Goal: Information Seeking & Learning: Learn about a topic

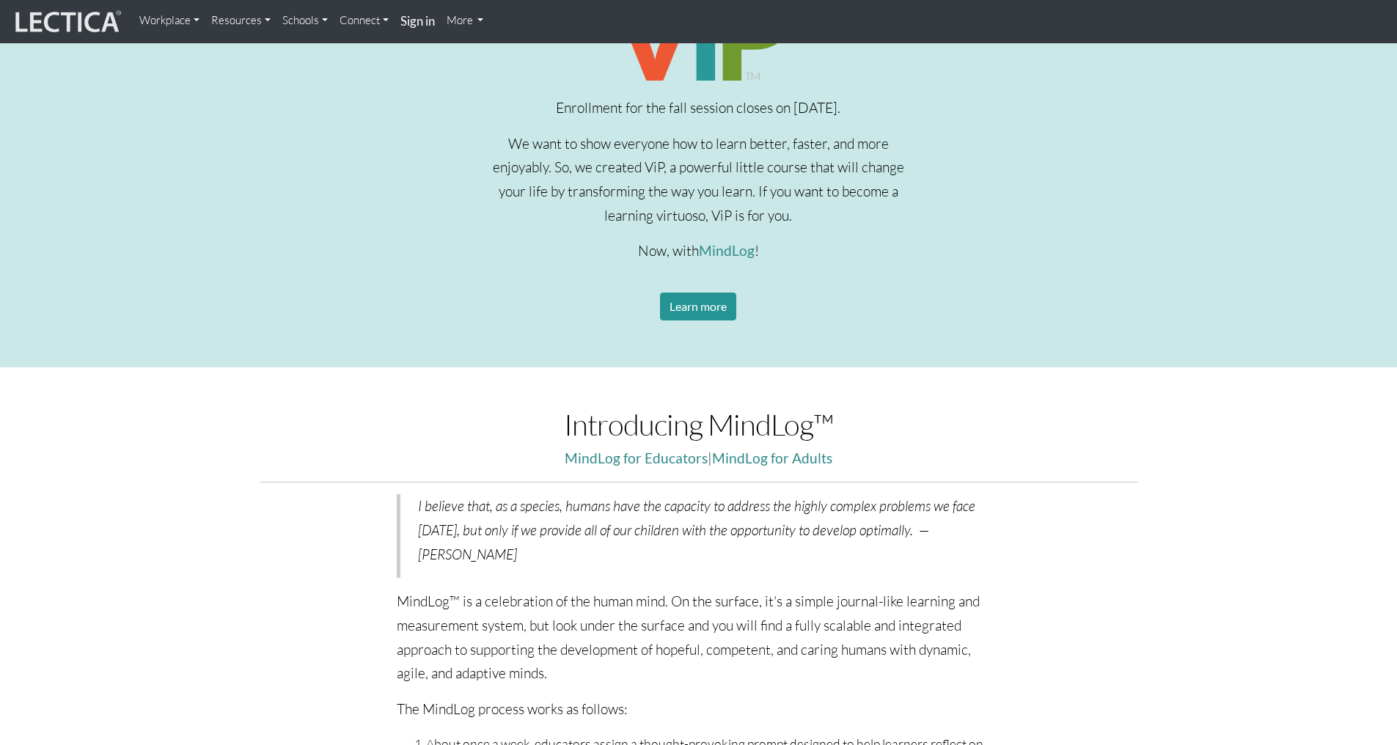
scroll to position [513, 0]
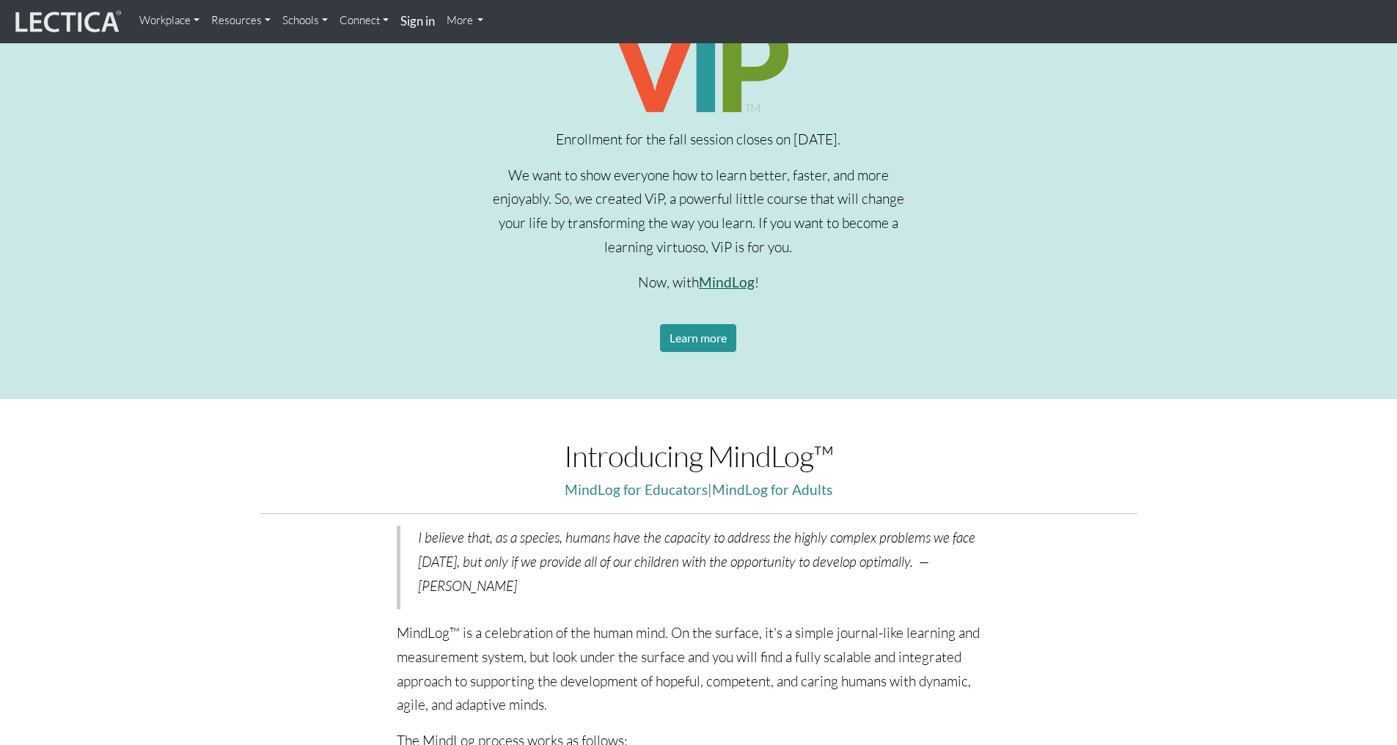
click at [726, 276] on link "MindLog" at bounding box center [727, 281] width 56 height 17
click at [655, 488] on link "MindLog for Educators" at bounding box center [635, 489] width 143 height 17
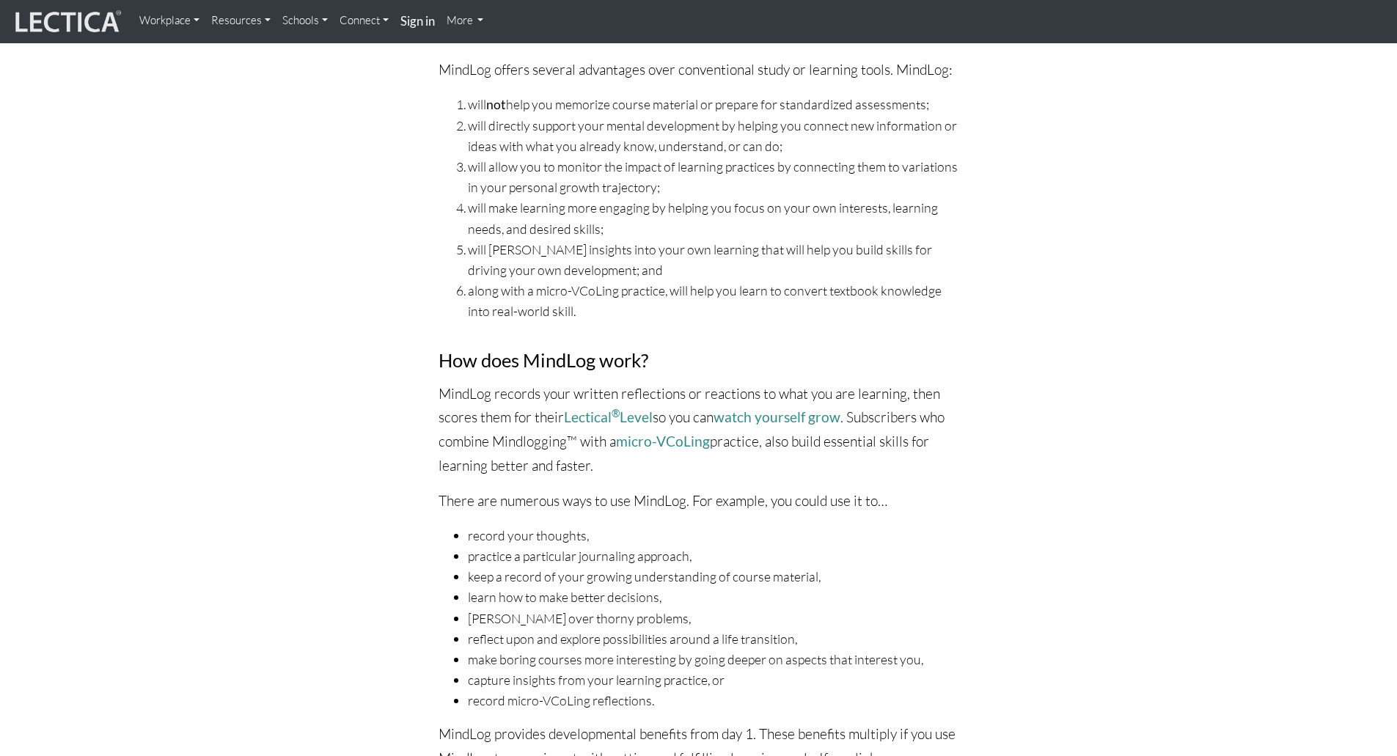
scroll to position [513, 0]
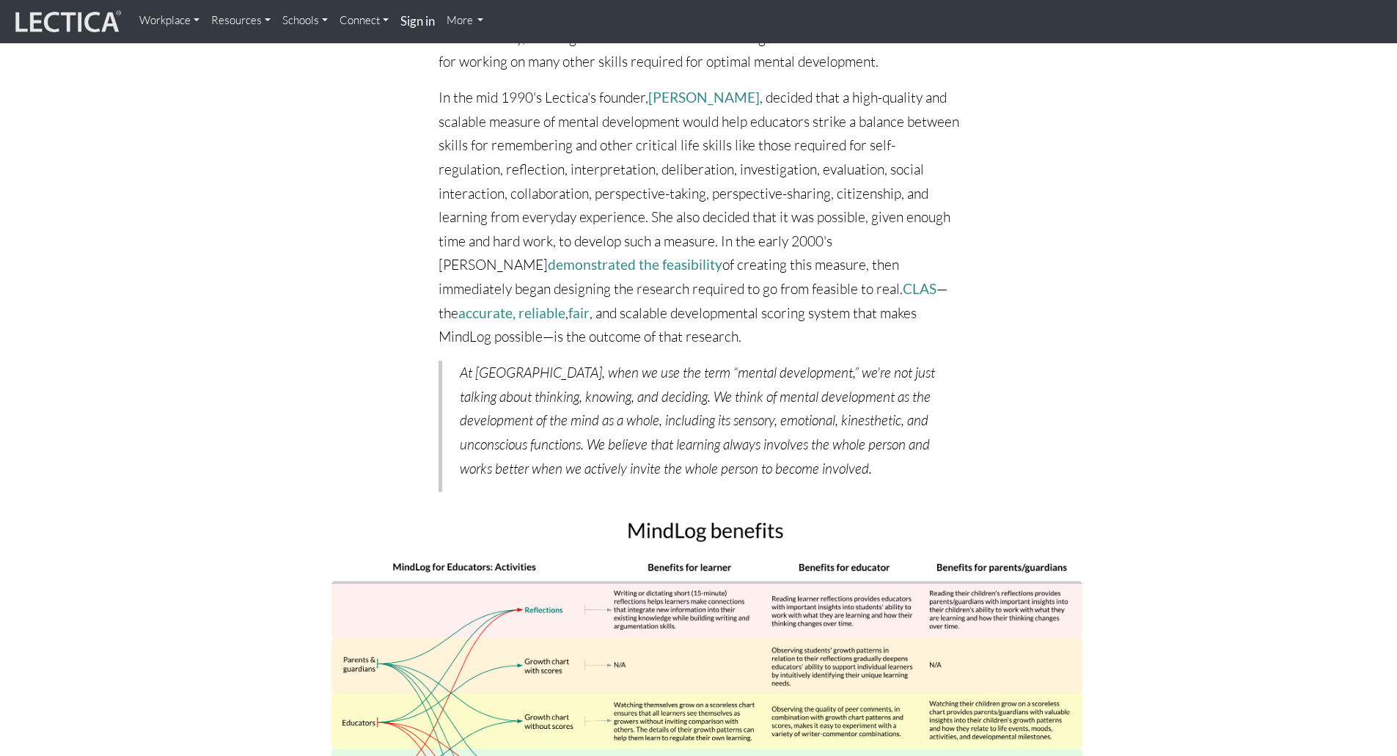
scroll to position [6304, 0]
